Goal: Task Accomplishment & Management: Complete application form

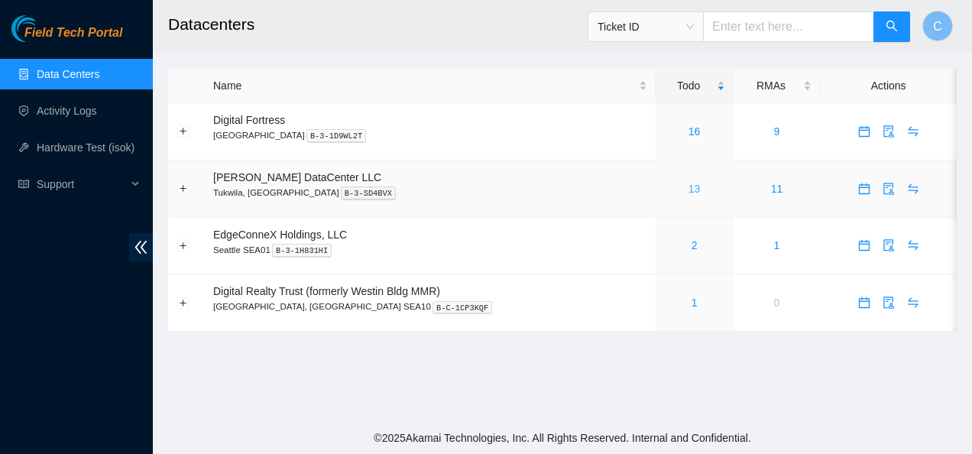
click at [689, 187] on link "13" at bounding box center [695, 189] width 12 height 12
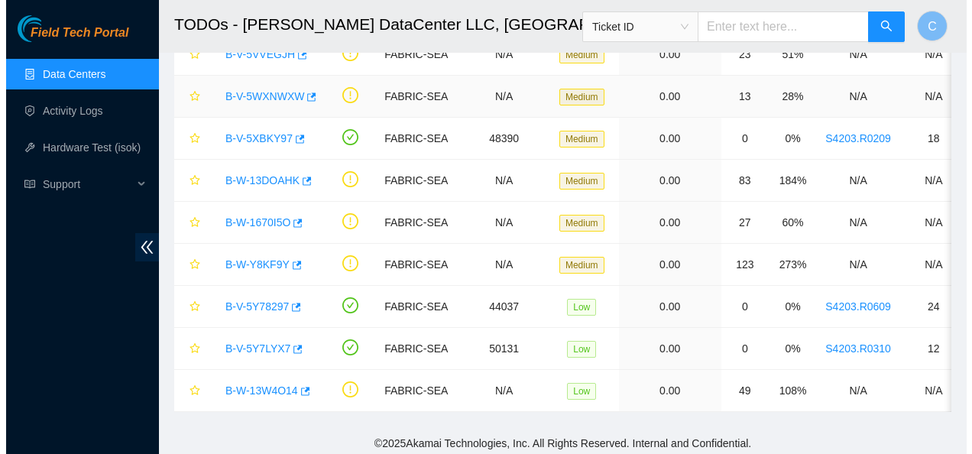
scroll to position [316, 0]
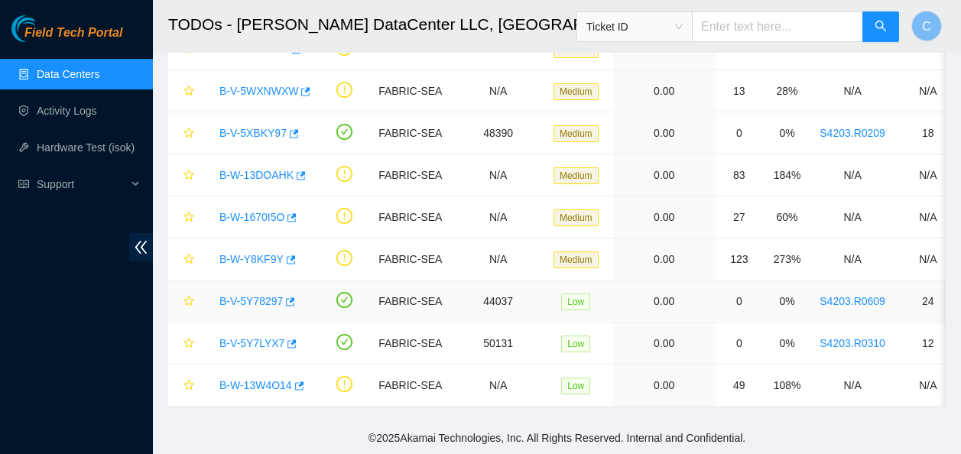
click at [229, 295] on link "B-V-5Y78297" at bounding box center [250, 301] width 63 height 12
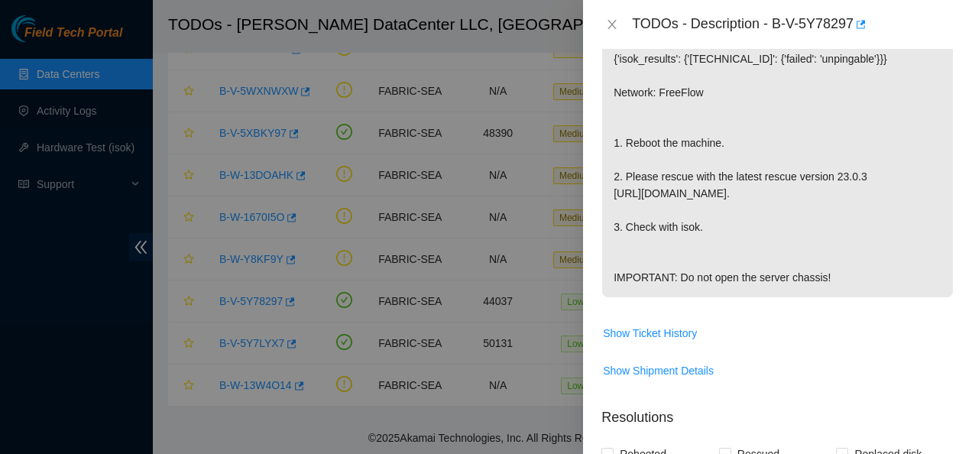
scroll to position [306, 0]
click at [640, 341] on span "Show Ticket History" at bounding box center [650, 332] width 94 height 17
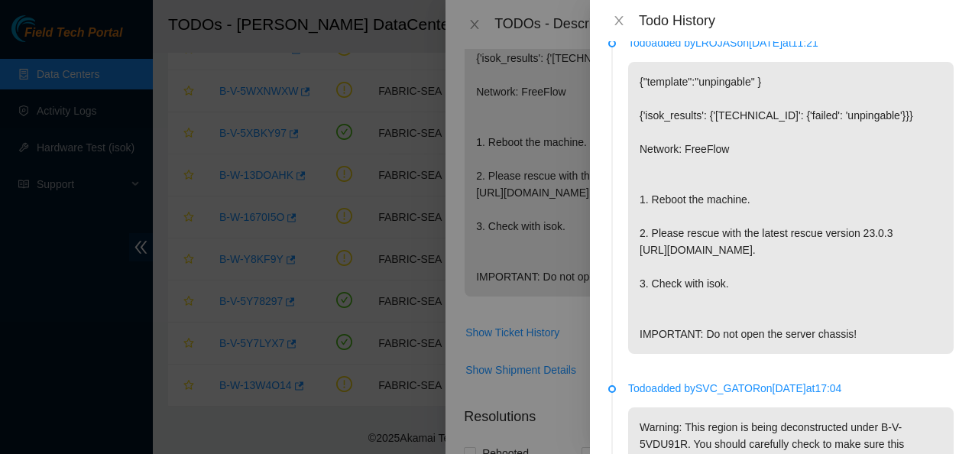
scroll to position [0, 0]
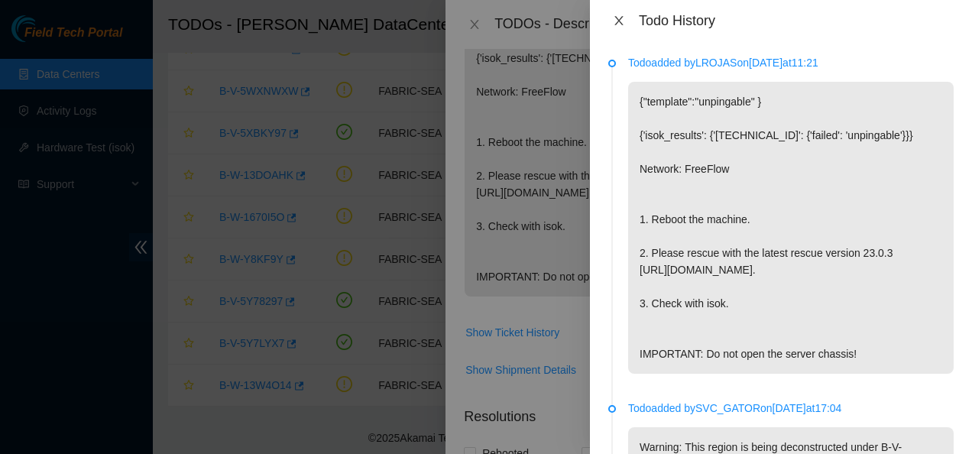
click at [614, 17] on icon "close" at bounding box center [619, 21] width 12 height 12
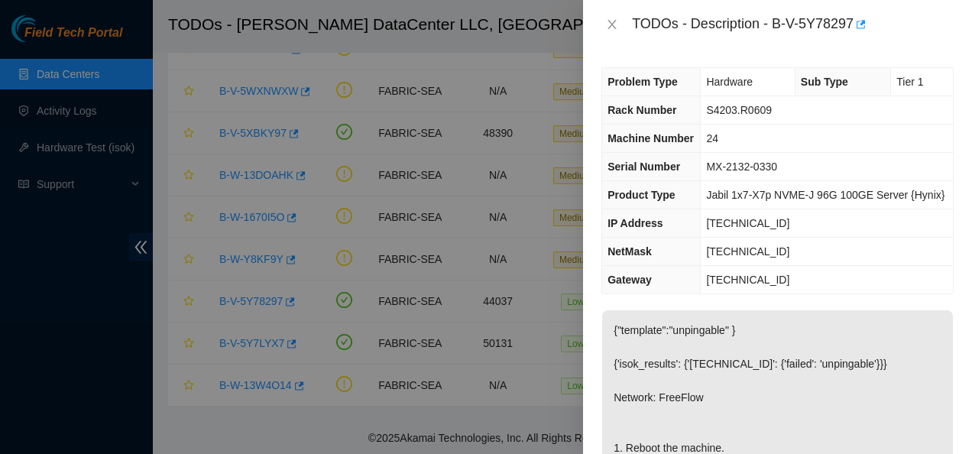
click at [890, 245] on td "[TECHNICAL_ID]" at bounding box center [827, 252] width 252 height 28
click at [821, 307] on div "Problem Type Hardware Sub Type Tier 1 Rack Number S4203.R0609 Machine Number 24…" at bounding box center [777, 251] width 389 height 405
click at [783, 372] on p "{"template":"unpingable" } {'isok_results': {'[TECHNICAL_ID]': {'failed': 'unpi…" at bounding box center [777, 456] width 351 height 292
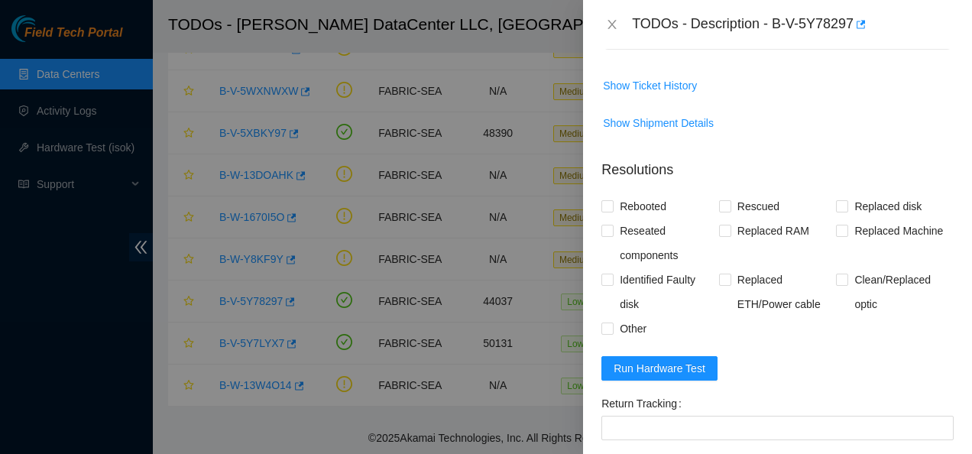
scroll to position [553, 0]
click at [687, 376] on span "Run Hardware Test" at bounding box center [660, 367] width 92 height 17
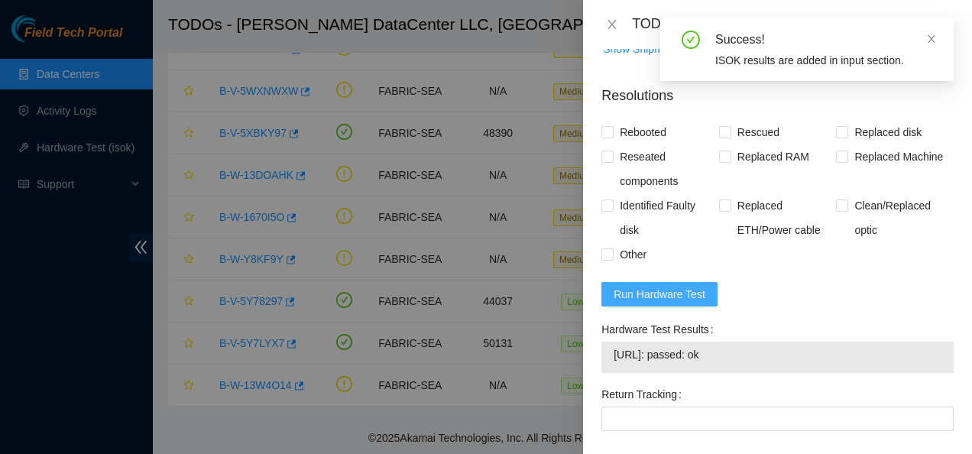
scroll to position [628, 0]
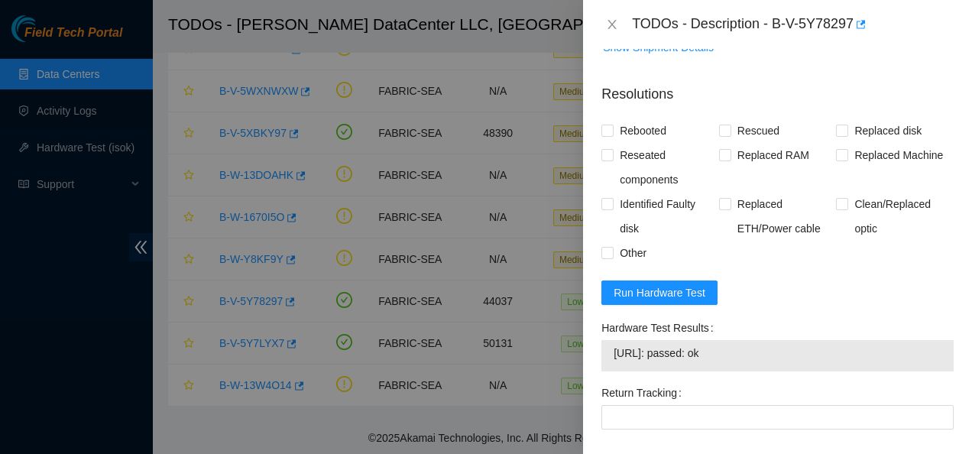
drag, startPoint x: 710, startPoint y: 389, endPoint x: 622, endPoint y: 398, distance: 88.4
click at [622, 368] on td "[URL]: passed: ok" at bounding box center [777, 356] width 329 height 24
drag, startPoint x: 622, startPoint y: 398, endPoint x: 611, endPoint y: 390, distance: 14.2
click at [611, 371] on div "[URL]: passed: ok" at bounding box center [778, 355] width 352 height 31
drag, startPoint x: 611, startPoint y: 390, endPoint x: 719, endPoint y: 394, distance: 108.6
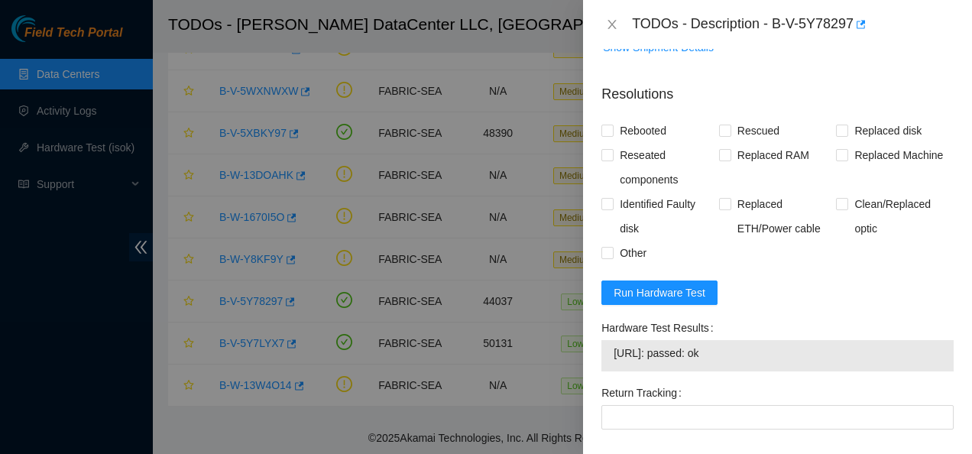
click at [719, 371] on div "[URL]: passed: ok" at bounding box center [778, 355] width 352 height 31
copy div "[URL]: passed: ok"
click at [812, 339] on form "Resolutions Rebooted Rescued Replaced disk Reseated components Replaced RAM Rep…" at bounding box center [778, 336] width 352 height 529
click at [610, 135] on input "Rebooted" at bounding box center [607, 130] width 11 height 11
checkbox input "true"
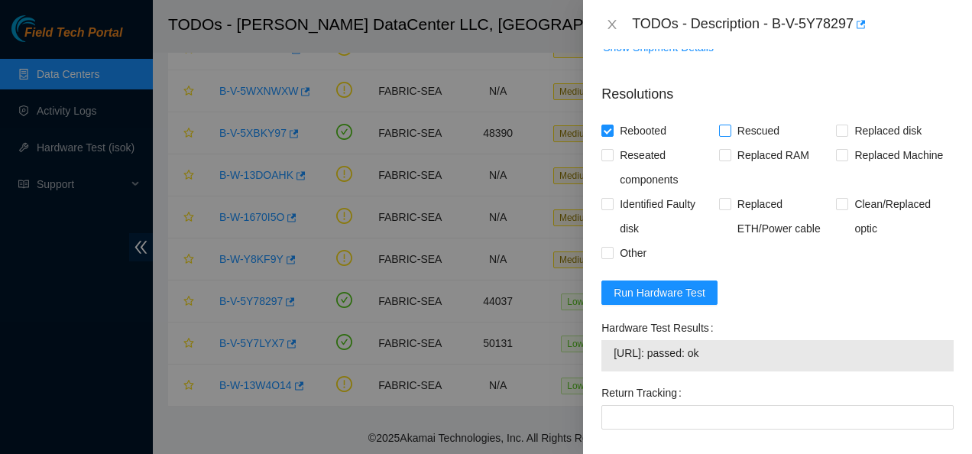
click at [720, 135] on input "Rescued" at bounding box center [724, 130] width 11 height 11
checkbox input "true"
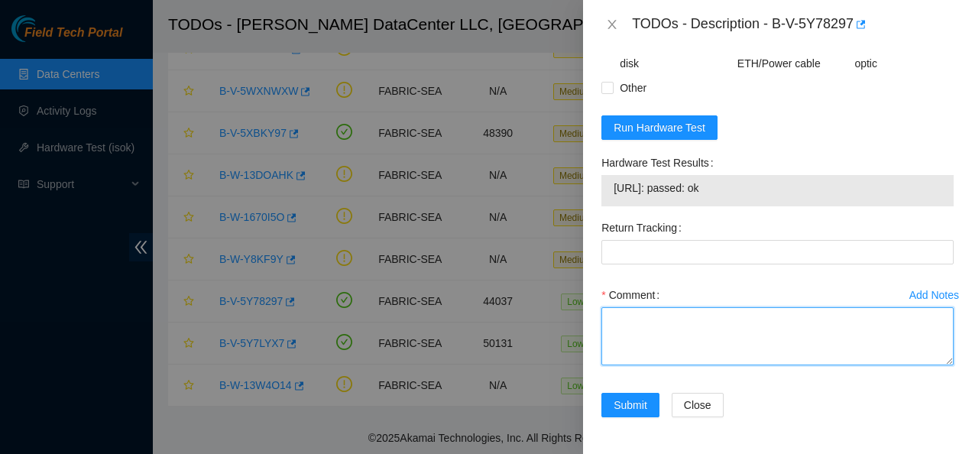
click at [718, 336] on textarea "Comment" at bounding box center [778, 336] width 352 height 58
paste textarea "Contacted NOCC to see if safe to work Rebooted and rescued Checked isok [URL]: …"
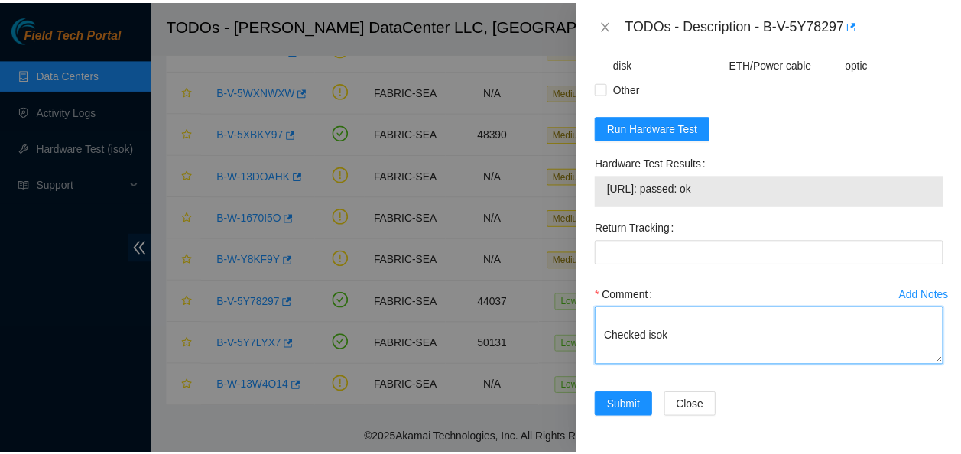
scroll to position [67, 0]
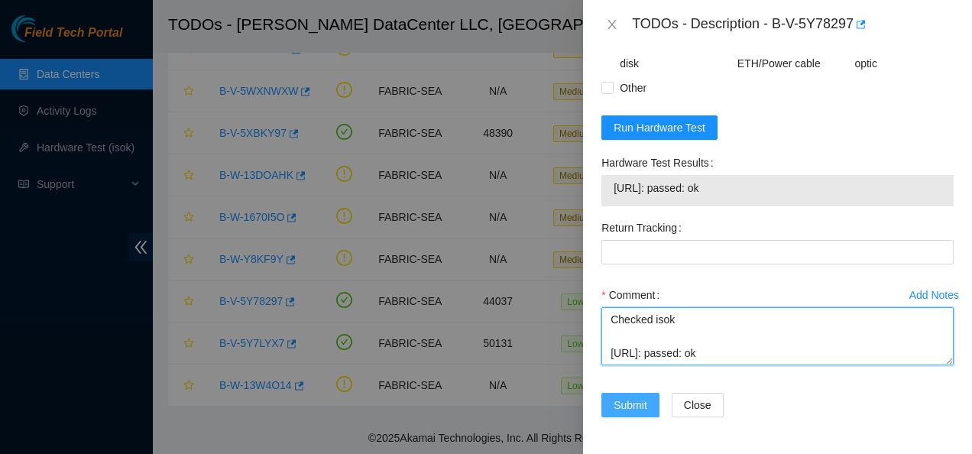
type textarea "Contacted NOCC to see if safe to work Rebooted and rescued Checked isok [URL]: …"
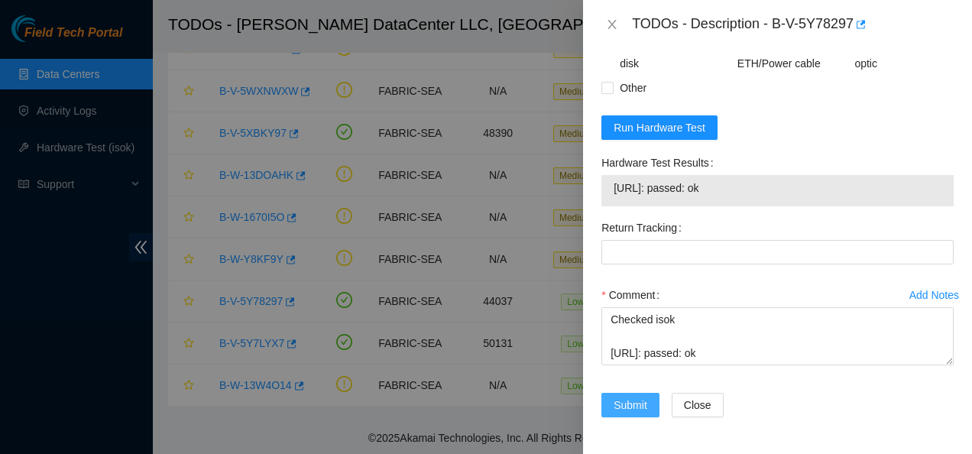
click at [625, 401] on span "Submit" at bounding box center [631, 405] width 34 height 17
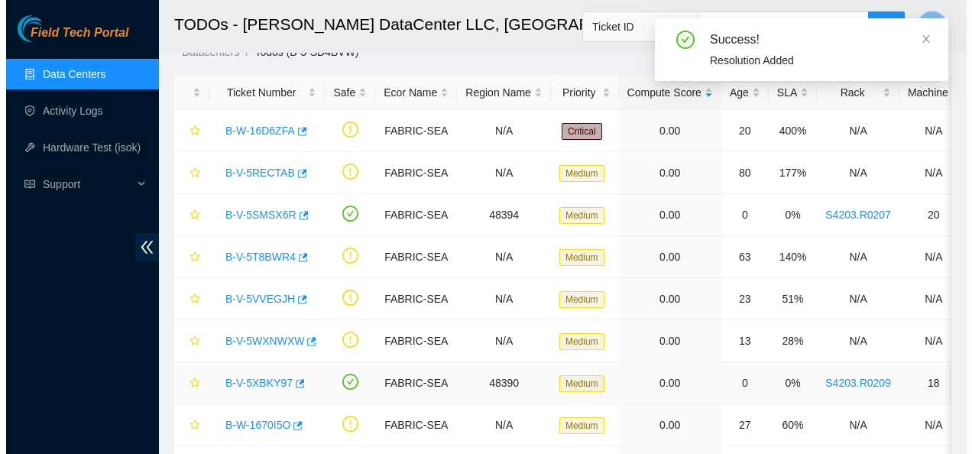
scroll to position [54, 0]
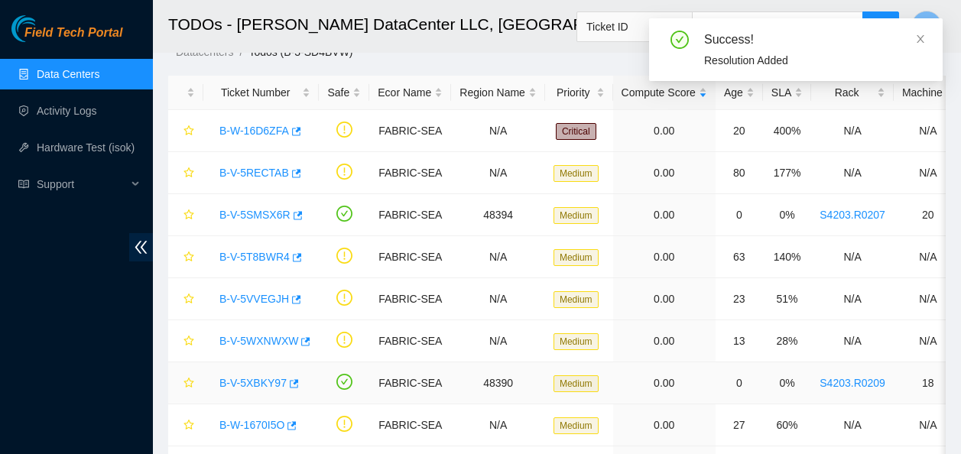
click at [231, 387] on link "B-V-5XBKY97" at bounding box center [252, 383] width 67 height 12
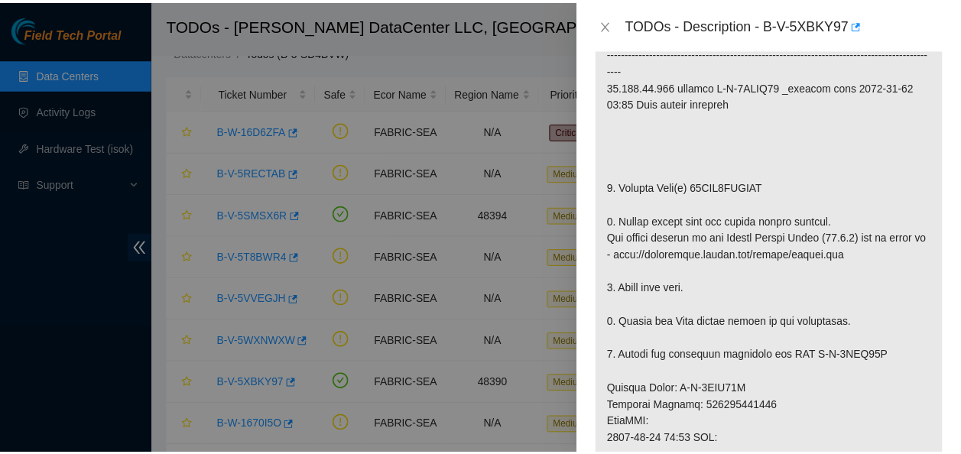
scroll to position [339, 0]
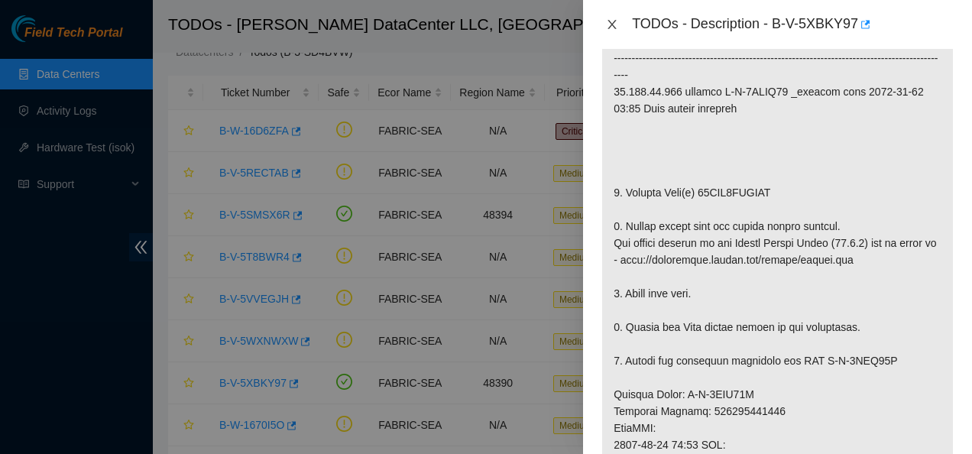
click at [615, 24] on icon "close" at bounding box center [612, 24] width 12 height 12
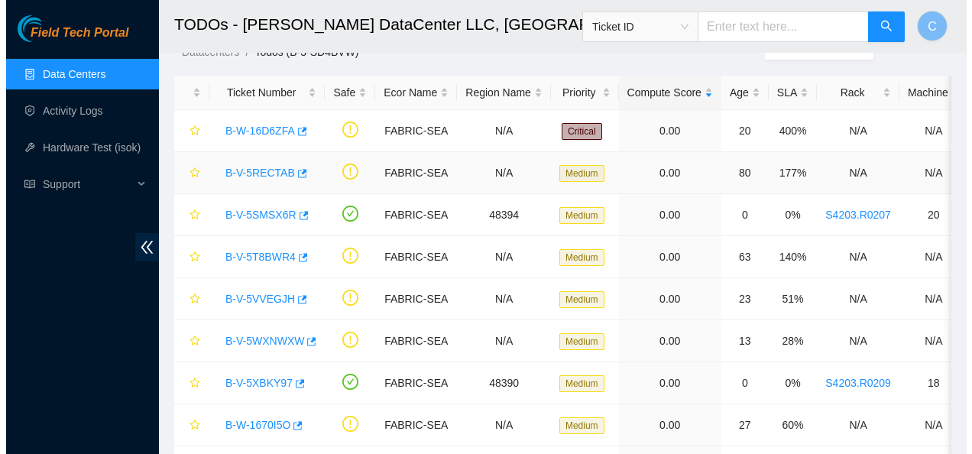
scroll to position [362, 0]
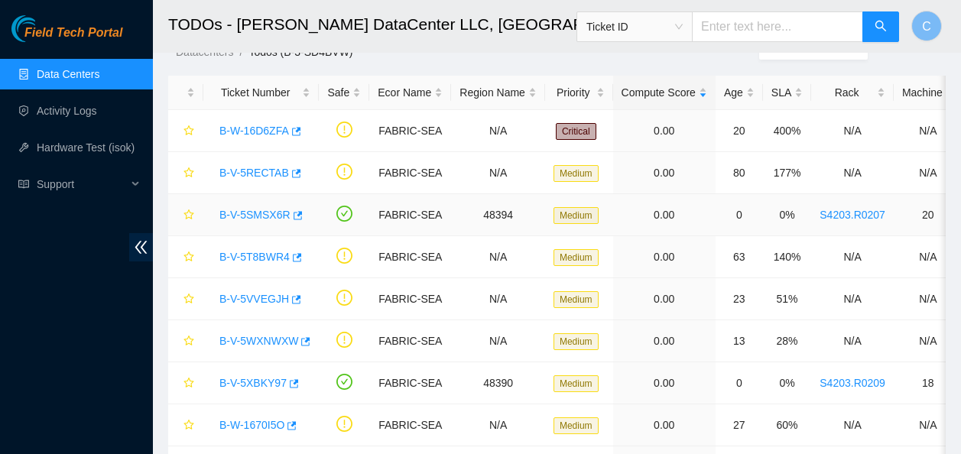
click at [238, 216] on link "B-V-5SMSX6R" at bounding box center [254, 215] width 71 height 12
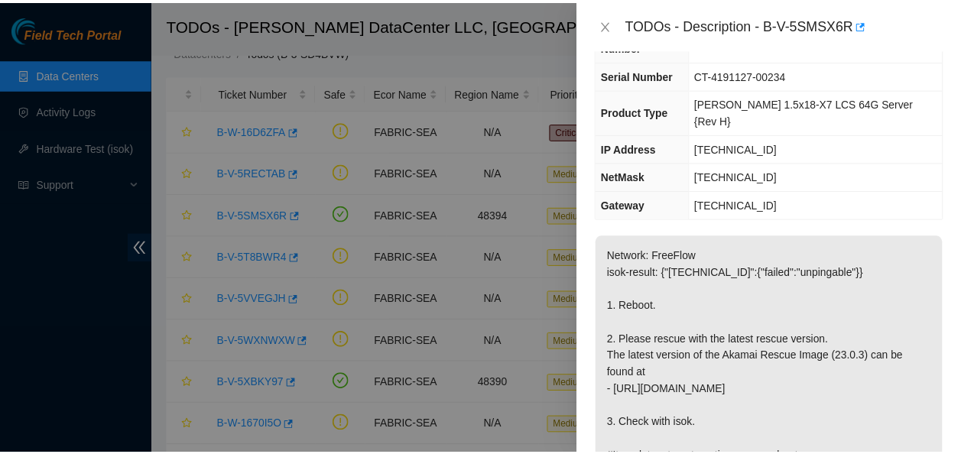
scroll to position [107, 0]
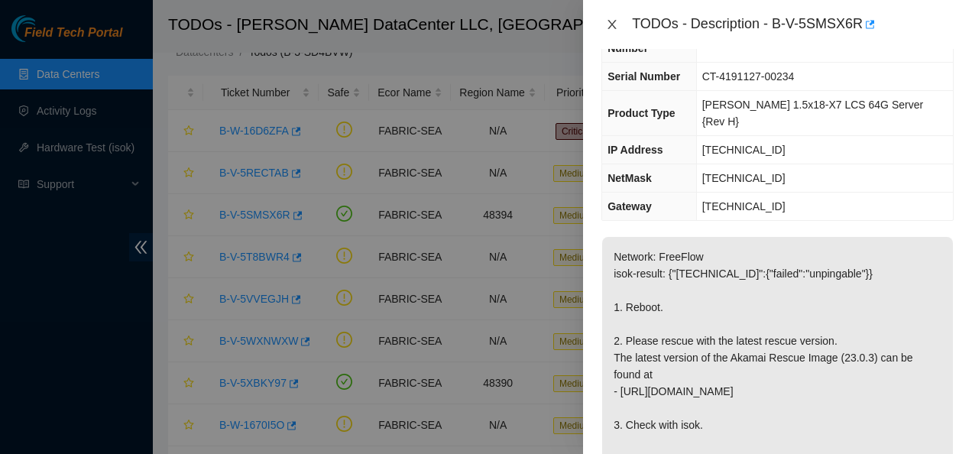
click at [610, 19] on icon "close" at bounding box center [612, 24] width 12 height 12
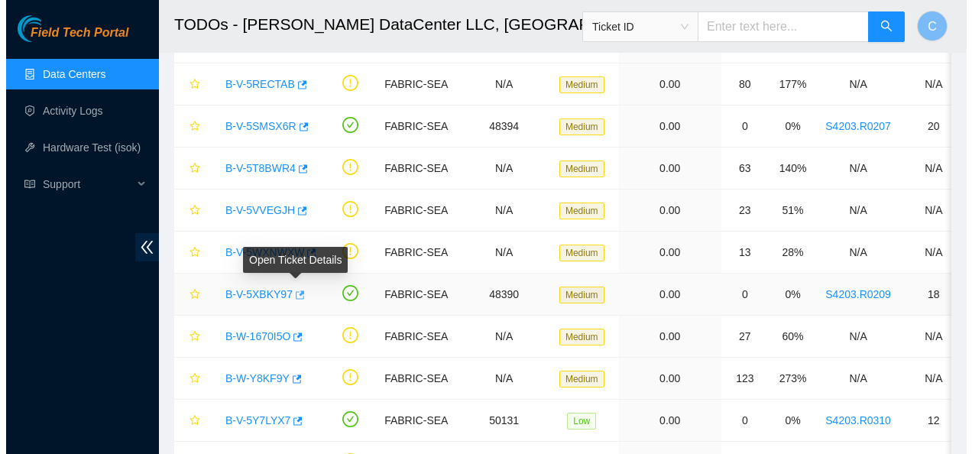
scroll to position [232, 0]
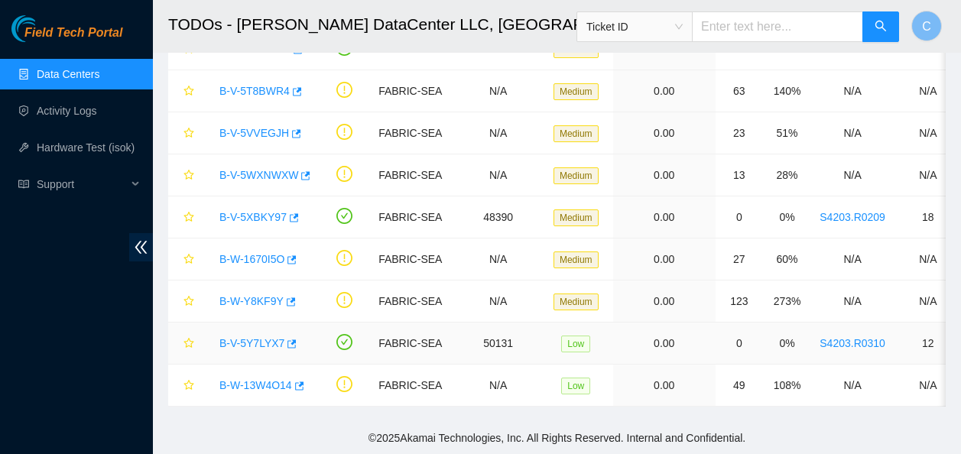
click at [258, 337] on link "B-V-5Y7LYX7" at bounding box center [251, 343] width 65 height 12
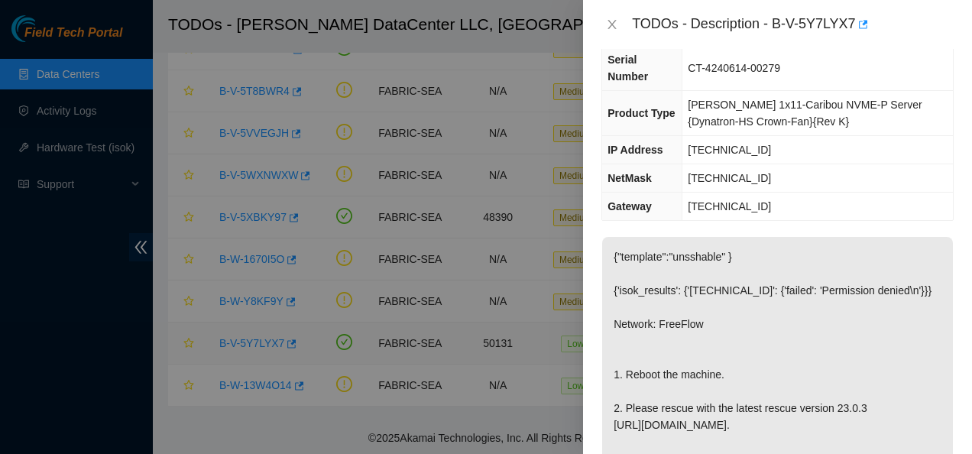
scroll to position [124, 0]
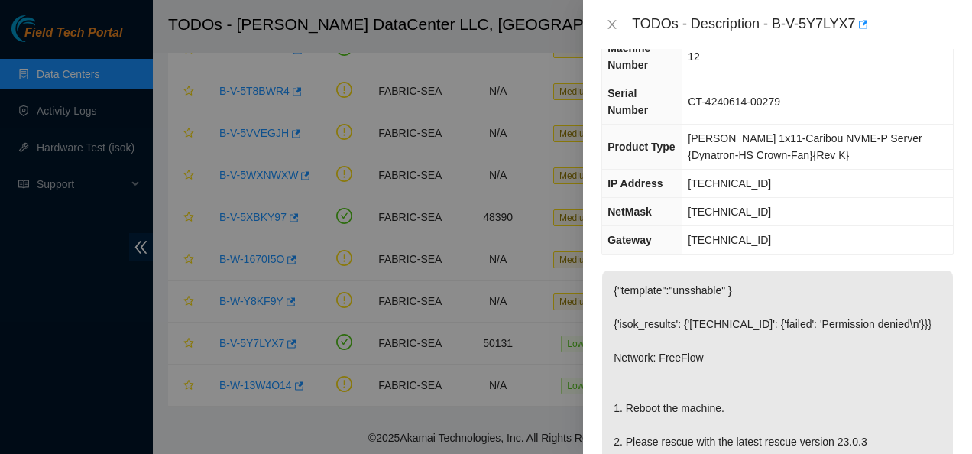
click at [920, 271] on p "{"template":"unsshable" } {'isok_results': {'[TECHNICAL_ID]': {'failed': 'Permi…" at bounding box center [777, 417] width 351 height 292
click at [902, 170] on td "[TECHNICAL_ID]" at bounding box center [818, 184] width 271 height 28
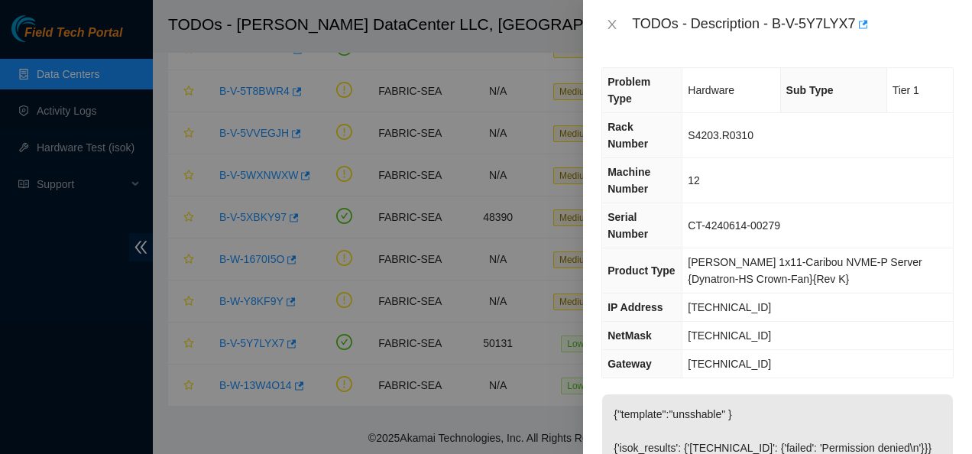
click at [842, 350] on td "[TECHNICAL_ID]" at bounding box center [818, 364] width 271 height 28
